Goal: Find specific page/section: Find specific page/section

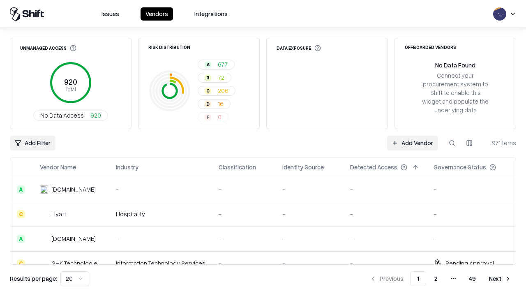
click at [263, 148] on div "Add Filter Add Vendor 971 items" at bounding box center [263, 143] width 507 height 15
click at [32, 143] on html "Issues Vendors Integrations Unmanaged Access 920 Total No Data Access 920 Risk …" at bounding box center [263, 148] width 526 height 296
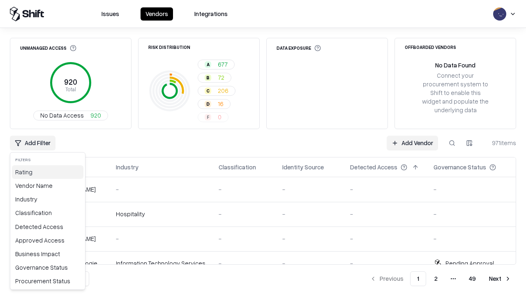
click at [48, 172] on div "Rating" at bounding box center [48, 172] width 72 height 14
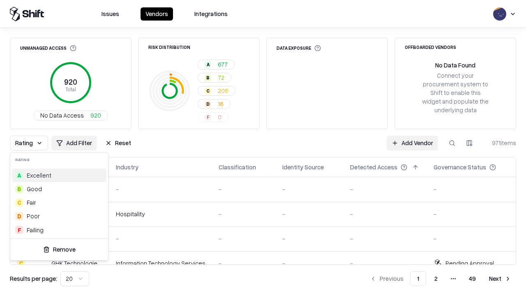
click at [263, 148] on html "Issues Vendors Integrations Unmanaged Access 920 Total No Data Access 920 Risk …" at bounding box center [263, 148] width 526 height 296
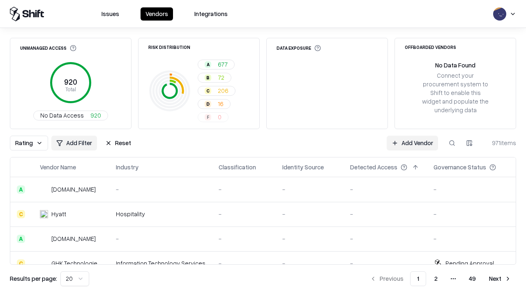
click at [263, 148] on div "Rating Add Filter Reset Add Vendor 971 items" at bounding box center [263, 143] width 507 height 15
click at [118, 143] on button "Reset" at bounding box center [118, 143] width 36 height 15
click at [263, 148] on div "Add Filter Add Vendor 971 items" at bounding box center [263, 143] width 507 height 15
click at [32, 143] on html "Issues Vendors Integrations Unmanaged Access 920 Total No Data Access 920 Risk …" at bounding box center [263, 148] width 526 height 296
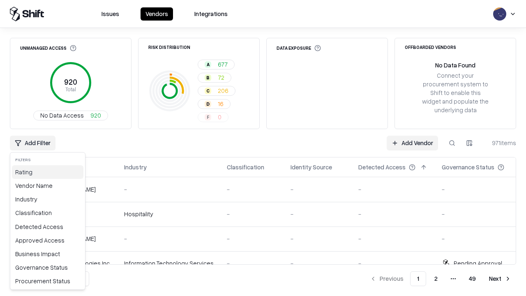
click at [48, 172] on div "Rating" at bounding box center [48, 172] width 72 height 14
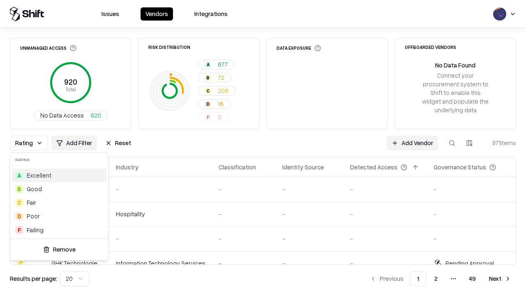
click at [59, 175] on div "A Excellent" at bounding box center [59, 176] width 95 height 14
